Goal: Transaction & Acquisition: Download file/media

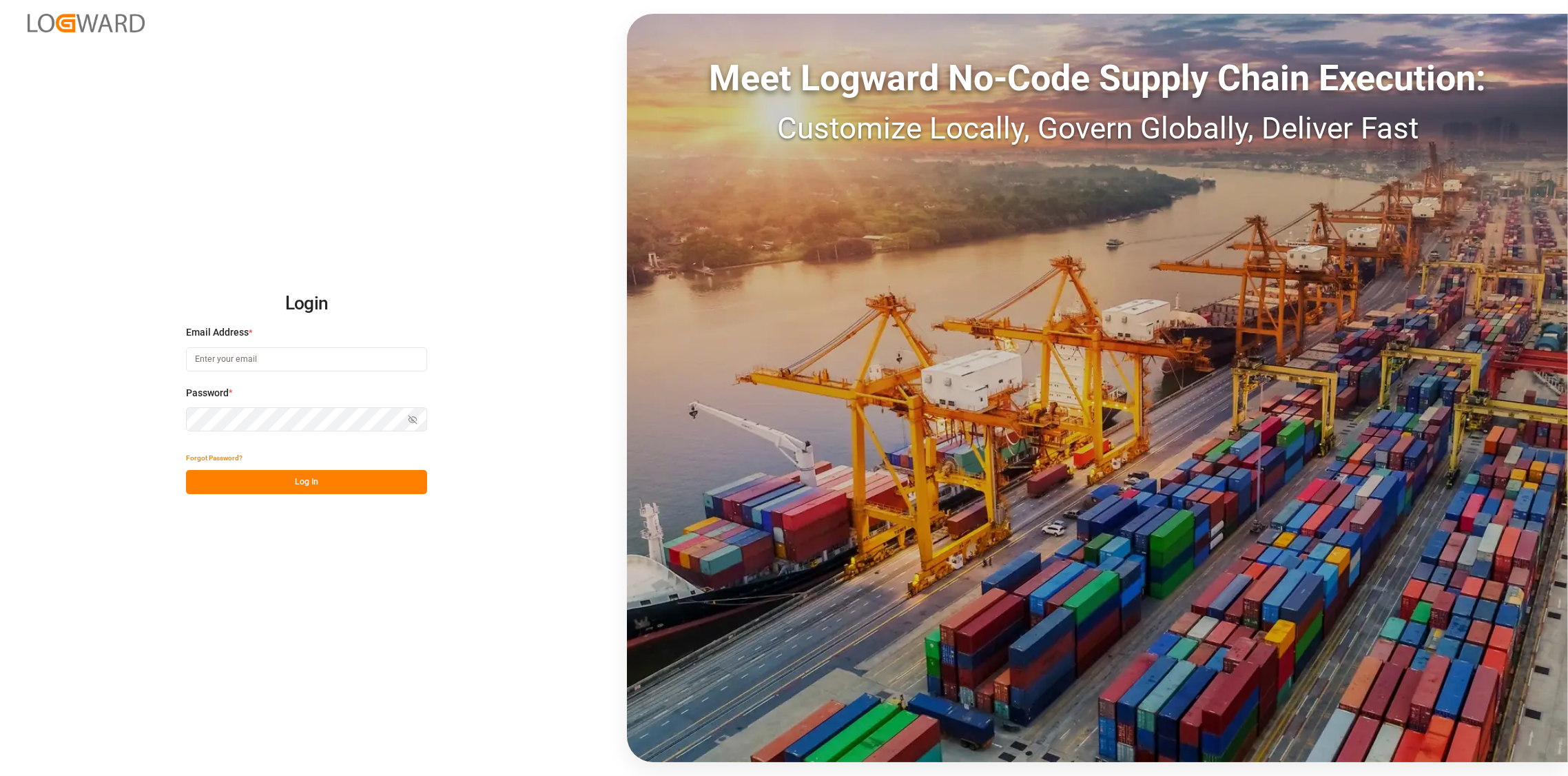
type input "[PERSON_NAME][EMAIL_ADDRESS][DOMAIN_NAME]"
click at [311, 479] on button "Log In" at bounding box center [306, 482] width 241 height 24
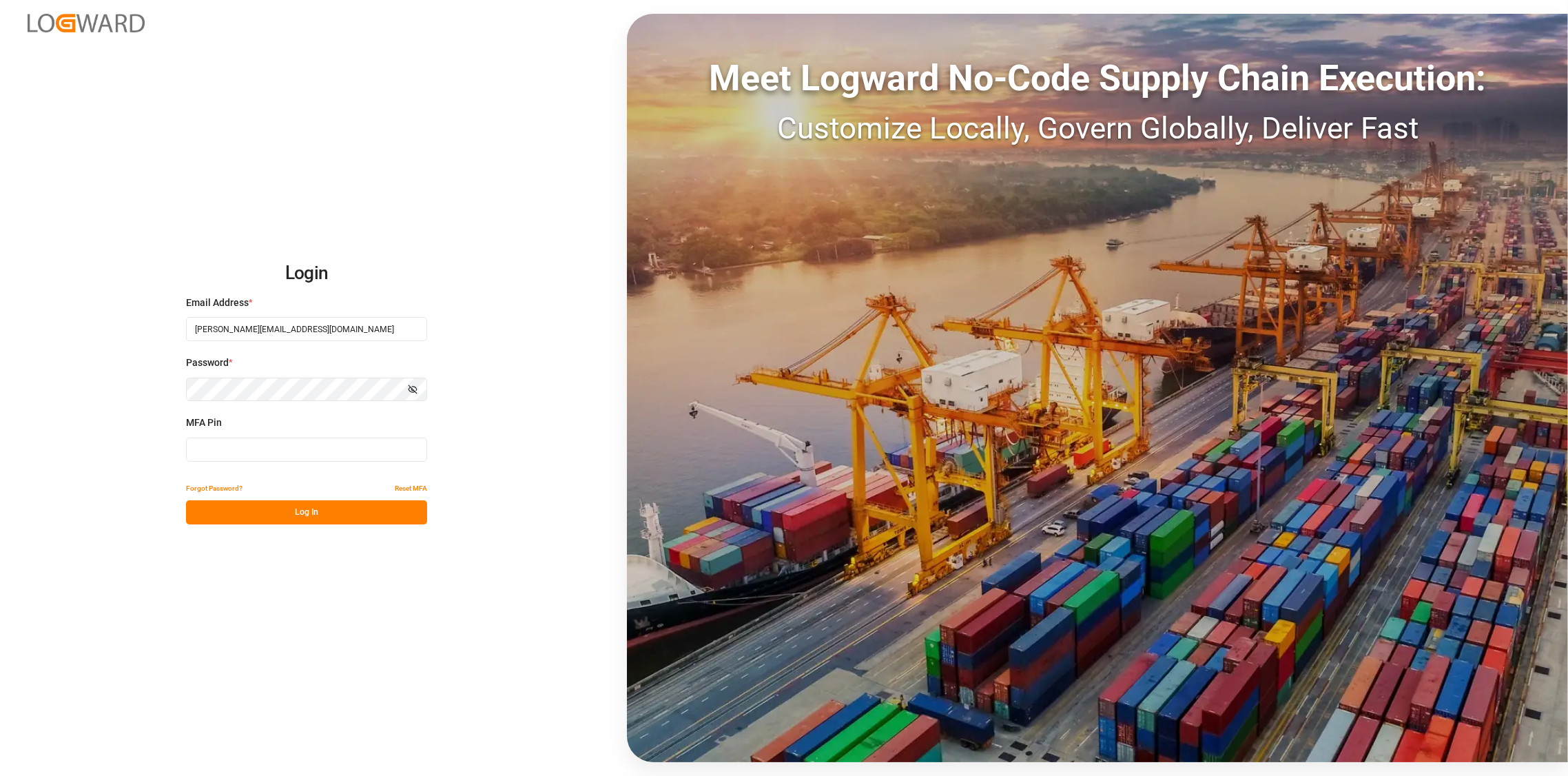
click at [311, 457] on input at bounding box center [306, 450] width 241 height 24
type input "0"
type input "882662"
click at [306, 513] on button "Log In" at bounding box center [306, 513] width 241 height 24
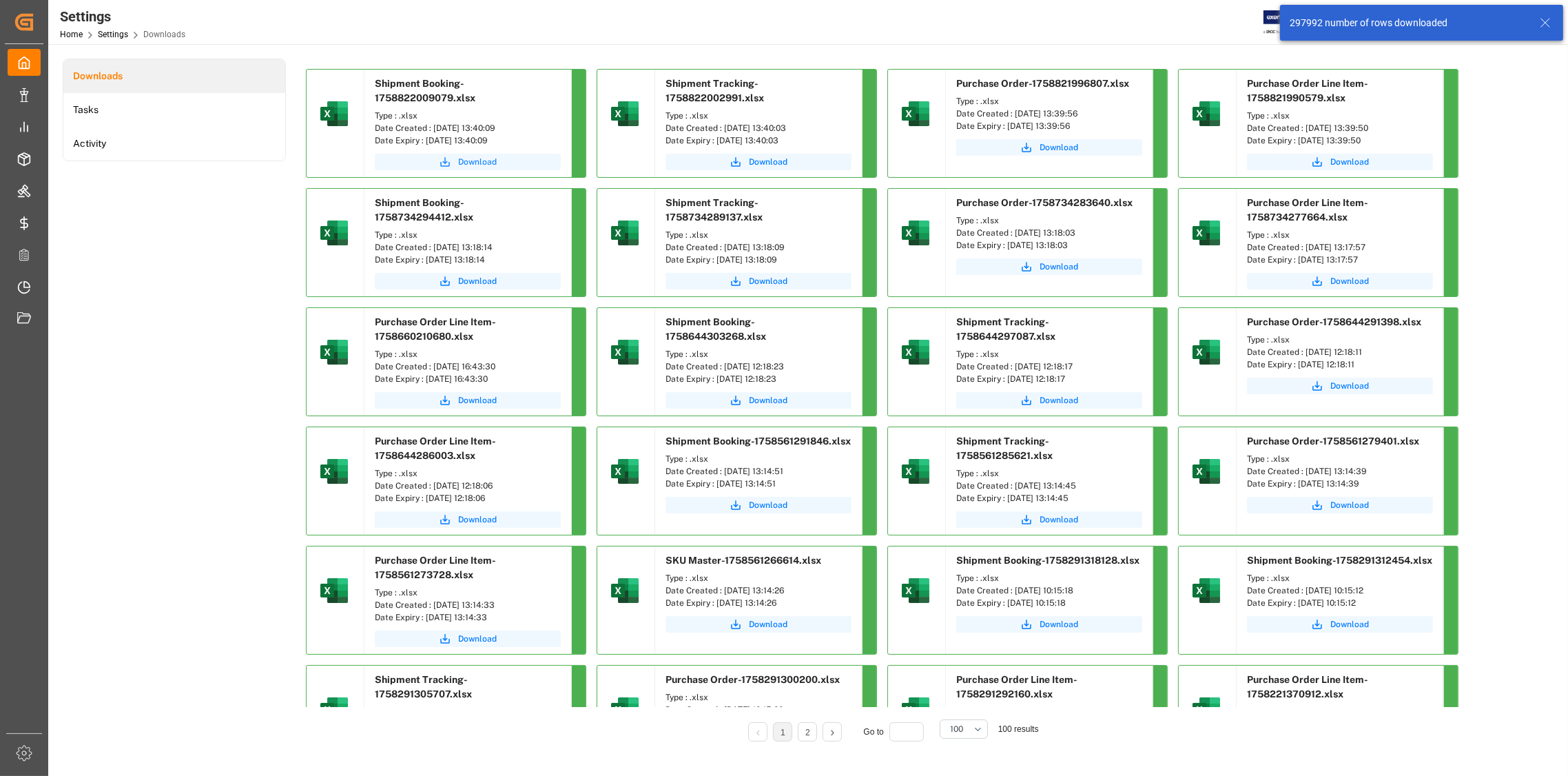
click at [482, 161] on span "Download" at bounding box center [478, 162] width 39 height 13
click at [787, 165] on span "Download" at bounding box center [768, 162] width 39 height 13
click at [1052, 148] on span "Download" at bounding box center [1059, 147] width 39 height 13
click at [1357, 164] on span "Download" at bounding box center [1350, 162] width 39 height 13
drag, startPoint x: 1502, startPoint y: 196, endPoint x: 1475, endPoint y: 216, distance: 33.6
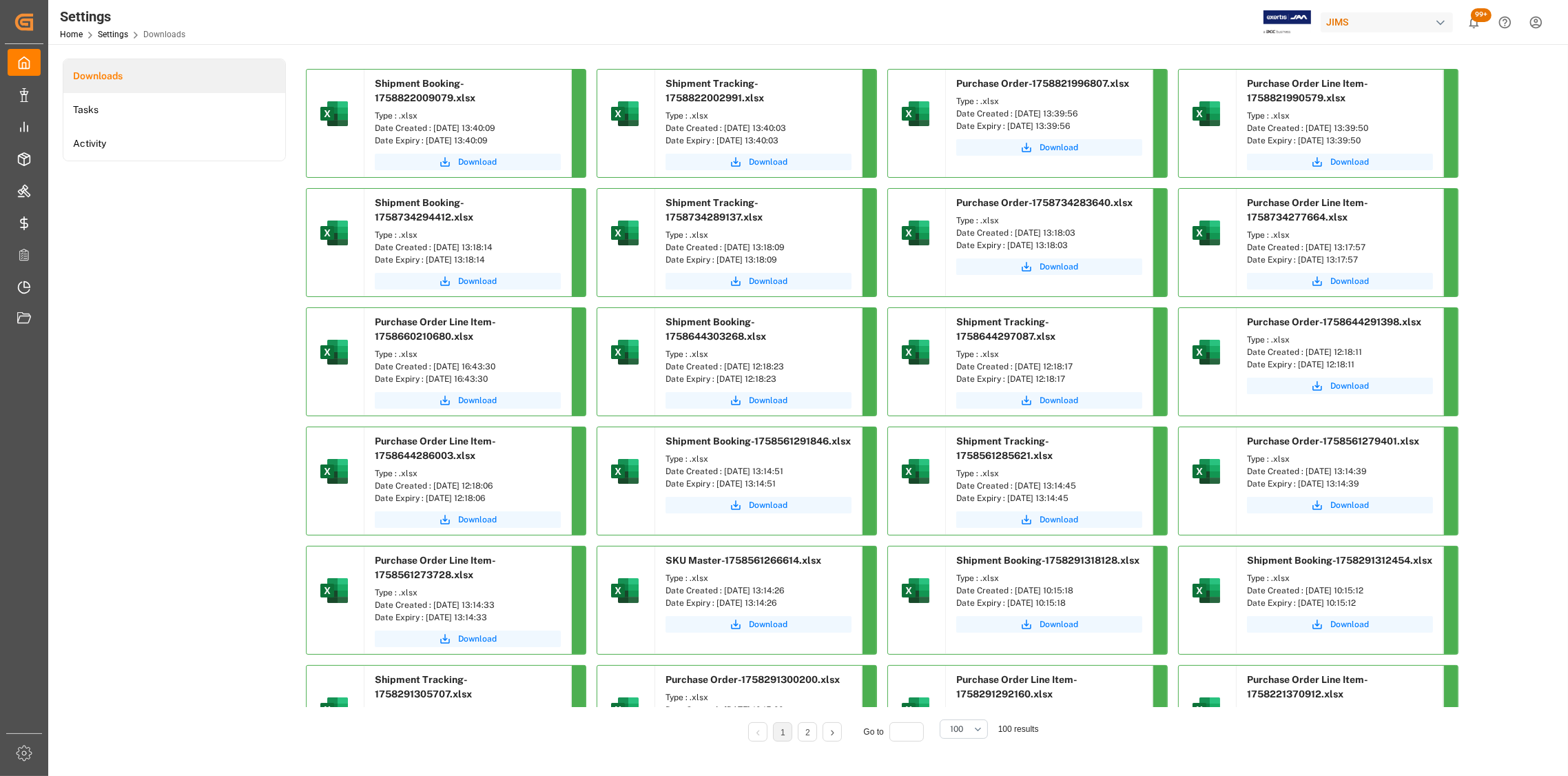
click at [1502, 194] on div "Downloads Tasks Activity Shipment Booking-1758822009079.xlsx Type : .xlsx Date …" at bounding box center [806, 409] width 1488 height 702
click at [1063, 147] on span "Download" at bounding box center [1059, 147] width 39 height 13
drag, startPoint x: 515, startPoint y: 126, endPoint x: 431, endPoint y: 130, distance: 84.1
click at [431, 130] on div "Date Created : [DATE] 13:40:09" at bounding box center [468, 128] width 186 height 13
copy div "[DATE] 13:40:09"
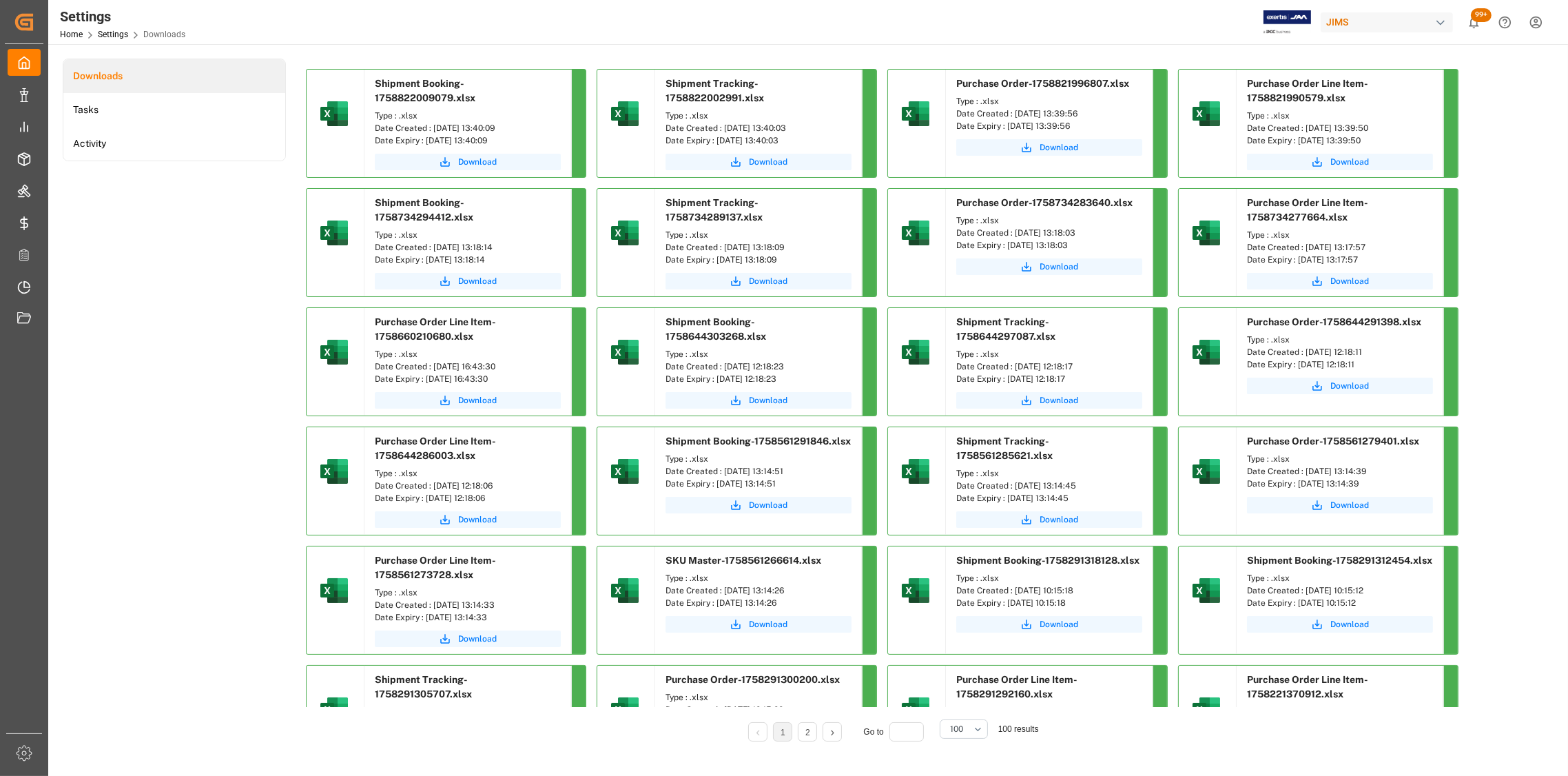
click at [1075, 733] on div "1 2 Go to 100 100 results" at bounding box center [891, 734] width 1170 height 35
drag, startPoint x: 811, startPoint y: 127, endPoint x: 722, endPoint y: 126, distance: 89.0
click at [722, 126] on div "Date Created : [DATE] 13:40:03" at bounding box center [759, 128] width 186 height 13
copy div "[DATE] 13:40:03"
drag, startPoint x: 1438, startPoint y: 2, endPoint x: 1516, endPoint y: 109, distance: 132.4
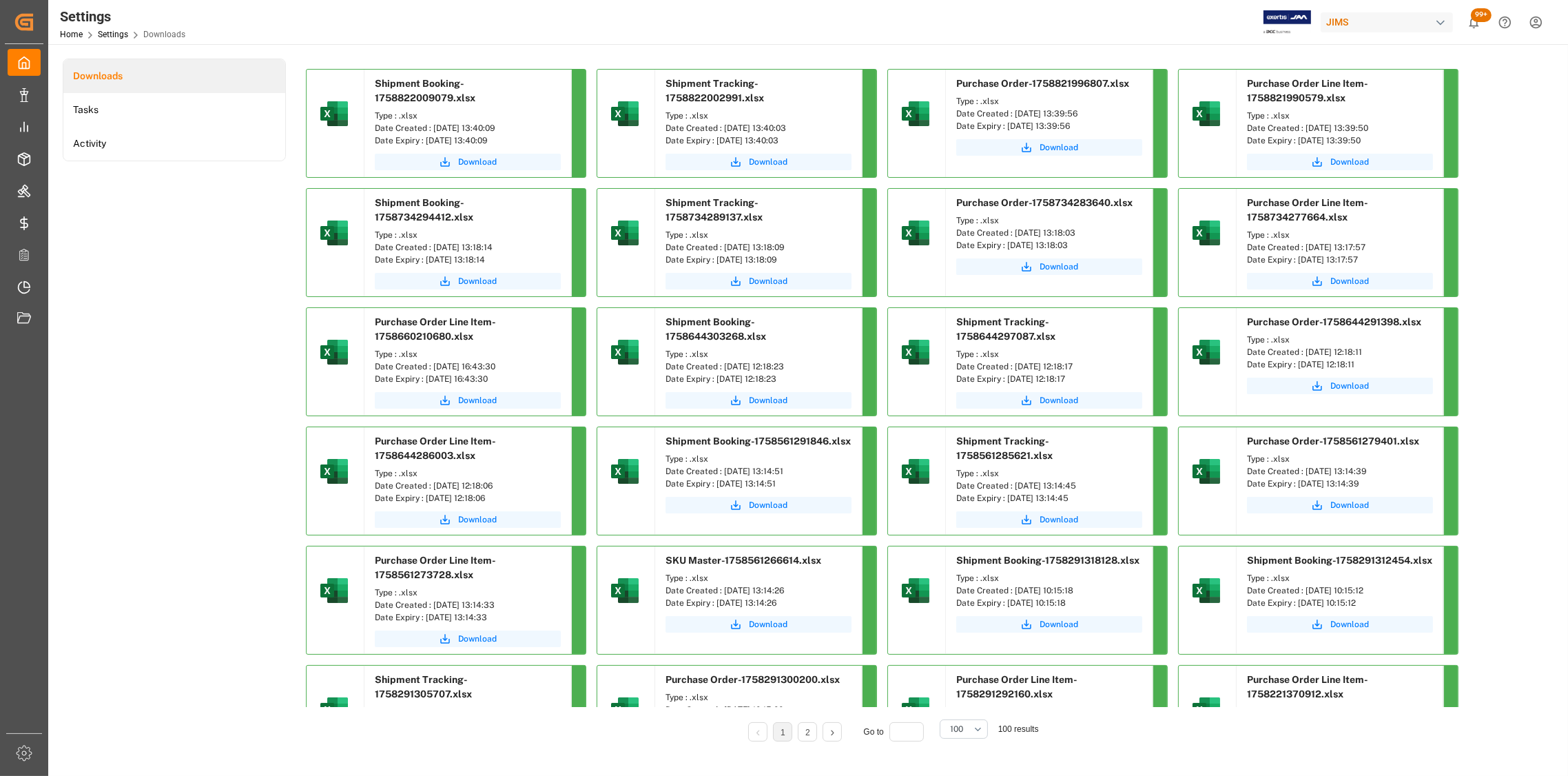
click at [1516, 110] on div "Downloads Tasks Activity Shipment Booking-1758822009079.xlsx Type : .xlsx Date …" at bounding box center [806, 409] width 1488 height 702
click at [1485, 522] on div "Shipment Booking-1758822009079.xlsx Type : .xlsx Date Created : [DATE] 13:40:09…" at bounding box center [891, 409] width 1190 height 702
drag, startPoint x: 1099, startPoint y: 109, endPoint x: 1014, endPoint y: 117, distance: 85.4
click at [1014, 117] on div "Date Created : [DATE] 13:39:56" at bounding box center [1049, 114] width 186 height 13
copy div "[DATE] 13:39:56"
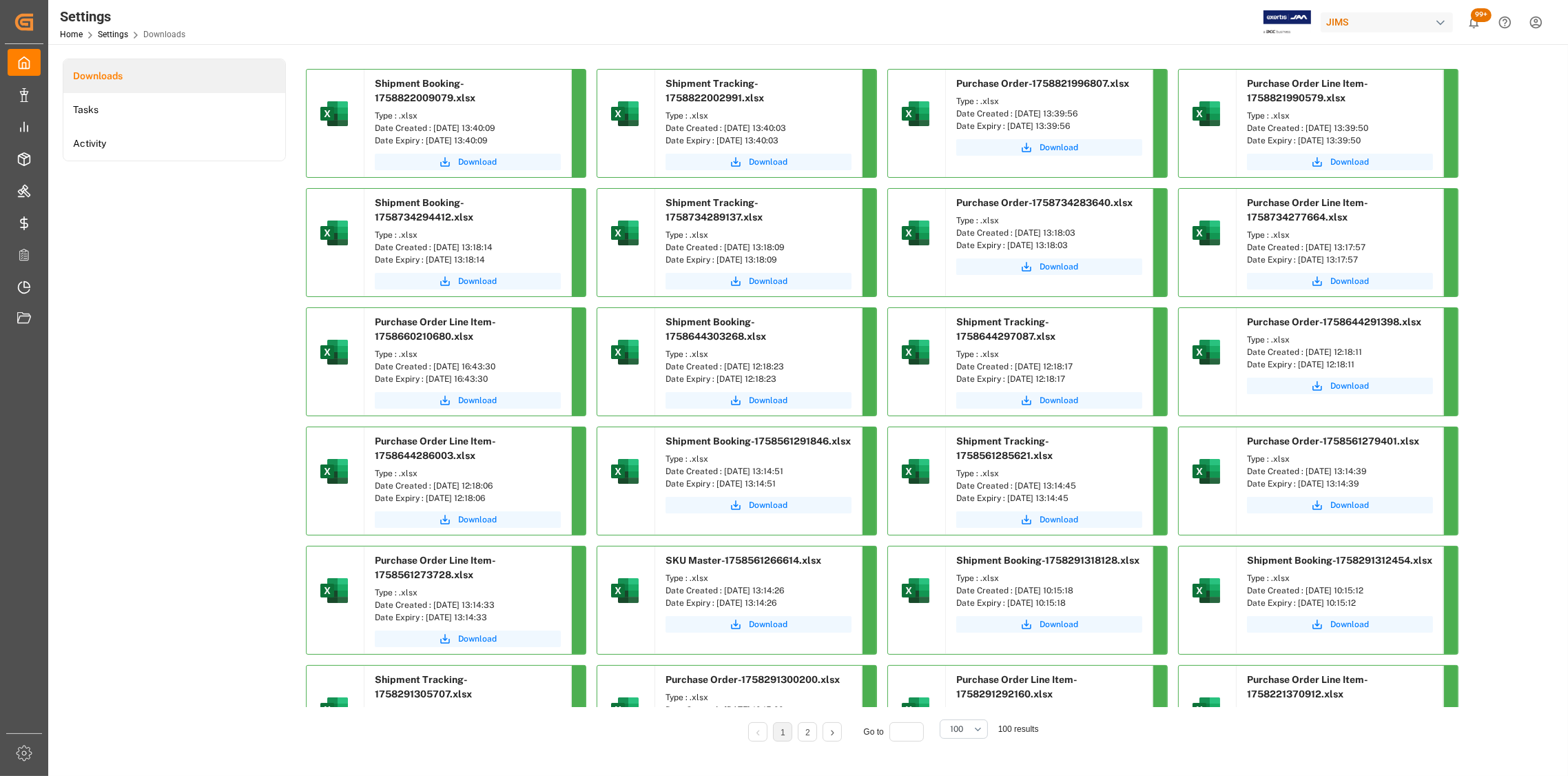
click at [1493, 272] on div "Downloads Tasks Activity Shipment Booking-1758822009079.xlsx Type : .xlsx Date …" at bounding box center [806, 409] width 1488 height 702
drag, startPoint x: 1391, startPoint y: 129, endPoint x: 1306, endPoint y: 131, distance: 85.0
click at [1306, 131] on div "Date Created : [DATE] 13:39:50" at bounding box center [1340, 128] width 186 height 13
copy div "[DATE] 13:39:50"
